Goal: Information Seeking & Learning: Learn about a topic

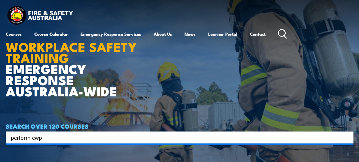
type input "perform ewp"
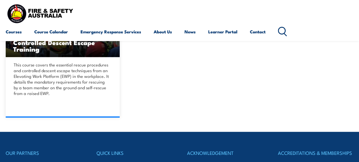
scroll to position [184, 0]
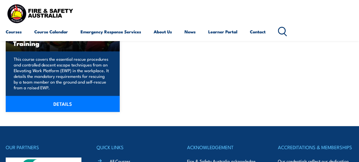
click at [71, 91] on div "This course covers the essential rescue procedures and controlled descent escap…" at bounding box center [63, 81] width 114 height 61
click at [69, 97] on link "DETAILS" at bounding box center [63, 104] width 114 height 16
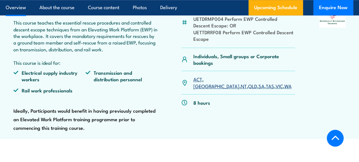
scroll to position [242, 0]
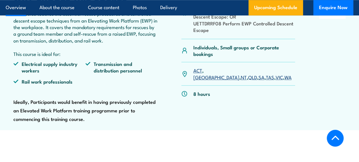
click at [208, 74] on link "[GEOGRAPHIC_DATA]" at bounding box center [216, 77] width 46 height 7
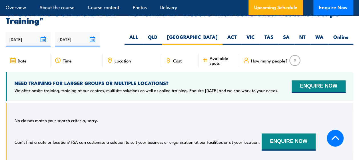
click at [137, 116] on div "No classes match your search criteria, sorry. Can’t find a date or location? FS…" at bounding box center [180, 132] width 331 height 42
